Goal: Transaction & Acquisition: Purchase product/service

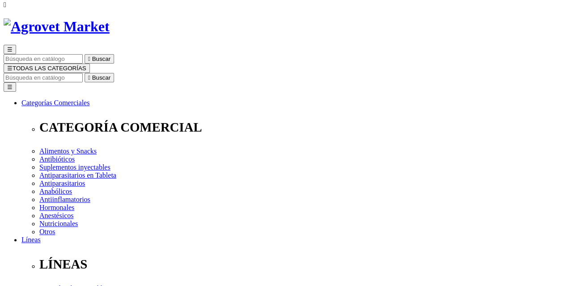
scroll to position [89, 0]
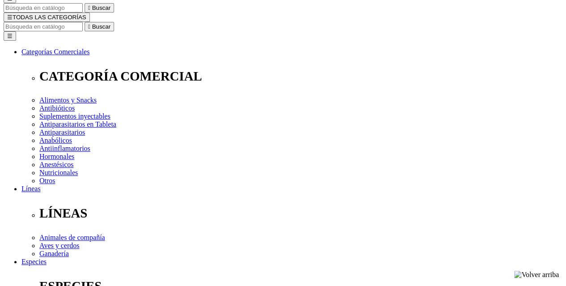
select select "373"
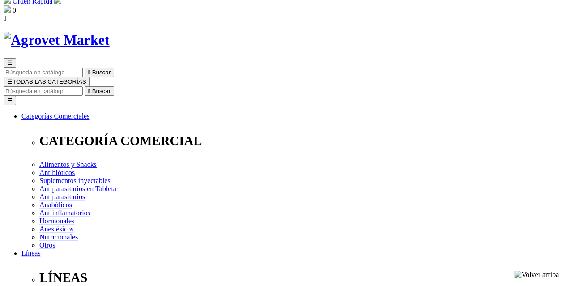
scroll to position [45, 0]
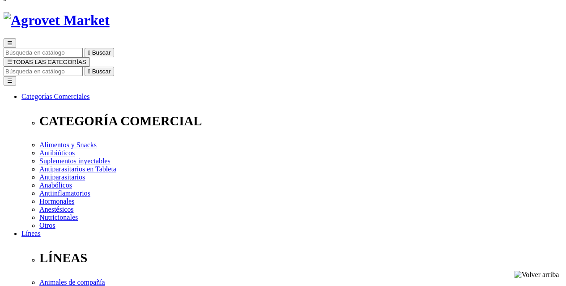
copy h1 "Salaris"
